Goal: Information Seeking & Learning: Understand process/instructions

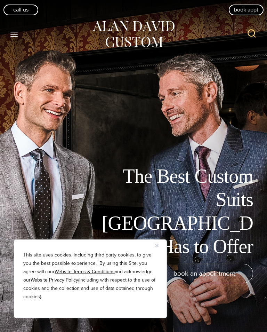
click at [158, 245] on img "Close" at bounding box center [157, 245] width 3 height 3
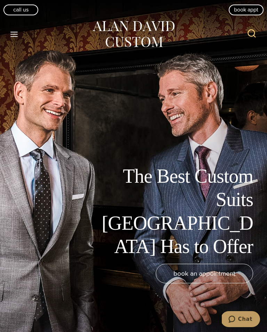
click at [12, 35] on icon "Toggle Menu" at bounding box center [14, 34] width 9 height 9
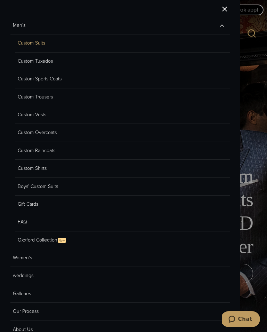
click at [37, 44] on link "Custom Suits" at bounding box center [122, 43] width 215 height 18
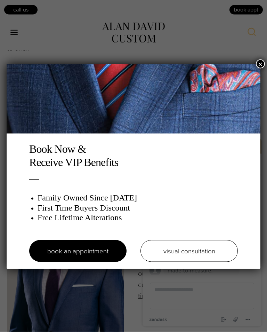
scroll to position [822, 0]
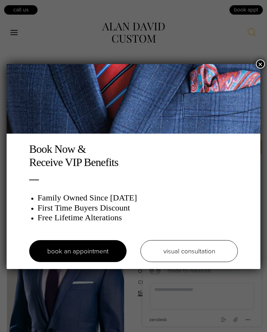
click at [258, 67] on button "×" at bounding box center [260, 63] width 9 height 9
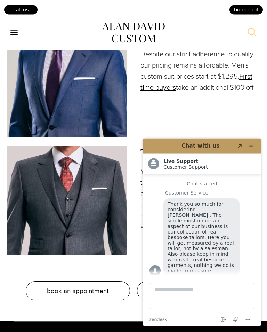
scroll to position [1025, 0]
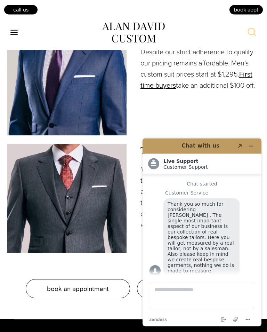
click at [216, 131] on div "Pricing Despite our strict adherence to quality our pricing remains affordable.…" at bounding box center [201, 81] width 120 height 109
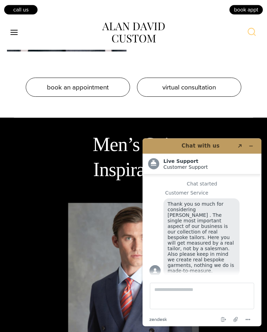
scroll to position [1226, 0]
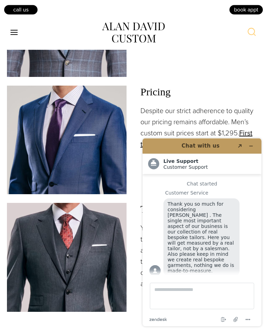
click at [252, 145] on icon "Minimize widget" at bounding box center [251, 145] width 5 height 5
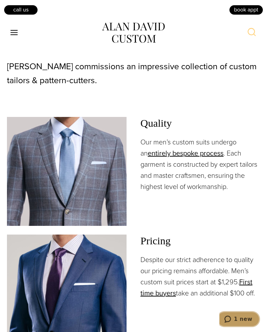
scroll to position [818, 0]
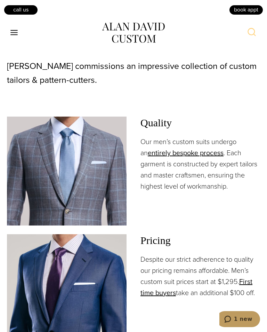
click at [202, 158] on link "entirely bespoke process" at bounding box center [186, 153] width 76 height 10
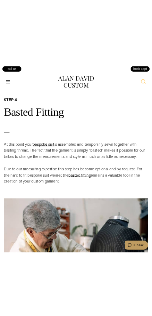
scroll to position [1552, 0]
